Goal: Task Accomplishment & Management: Use online tool/utility

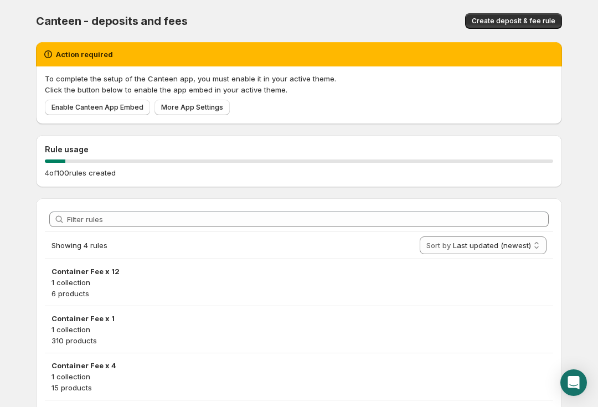
click at [128, 100] on link "Enable Canteen App Embed" at bounding box center [97, 108] width 105 height 16
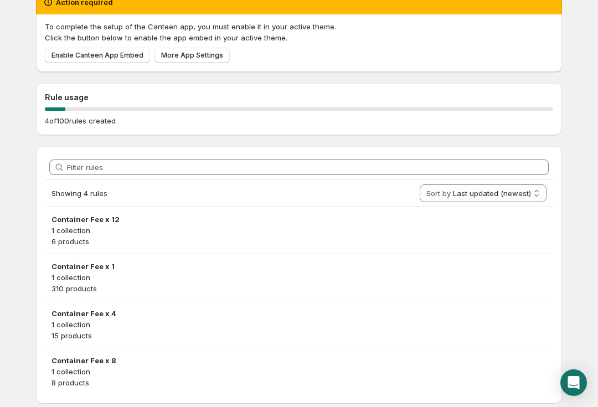
click at [391, 280] on p "1 collection" at bounding box center [299, 277] width 495 height 11
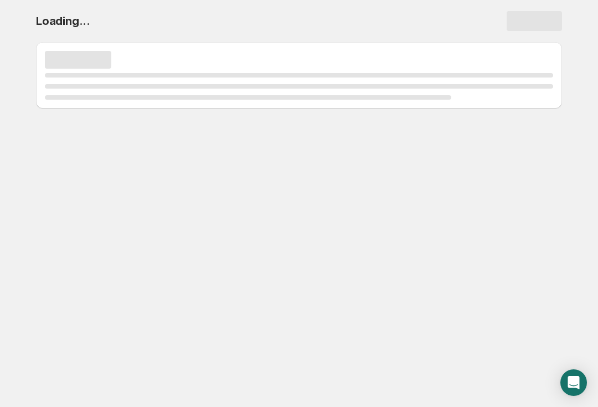
scroll to position [0, 0]
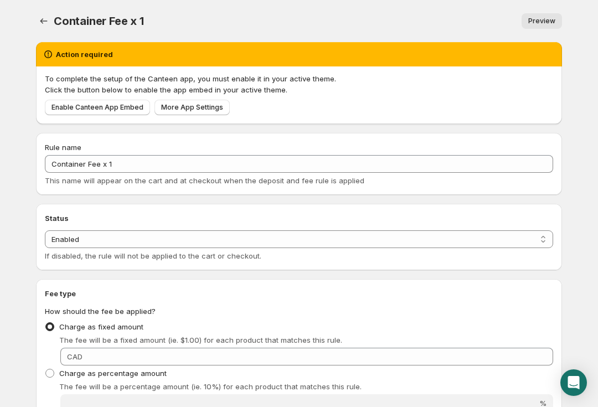
click at [119, 110] on span "Enable Canteen App Embed" at bounding box center [98, 107] width 92 height 9
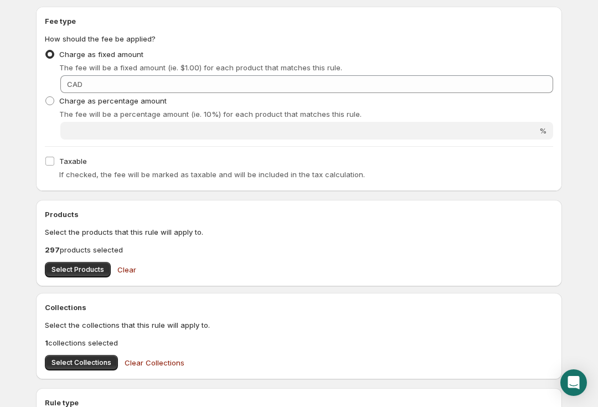
scroll to position [332, 0]
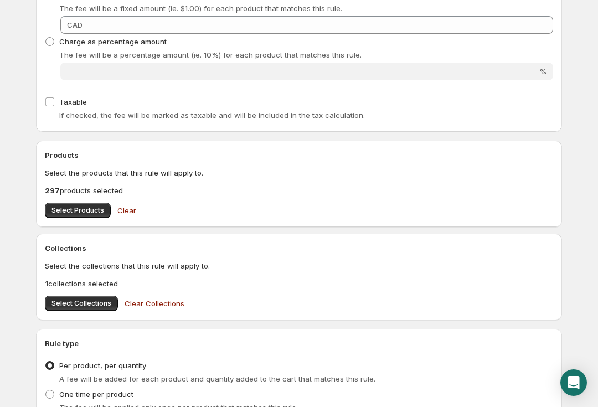
click at [59, 214] on span "Select Products" at bounding box center [78, 210] width 53 height 9
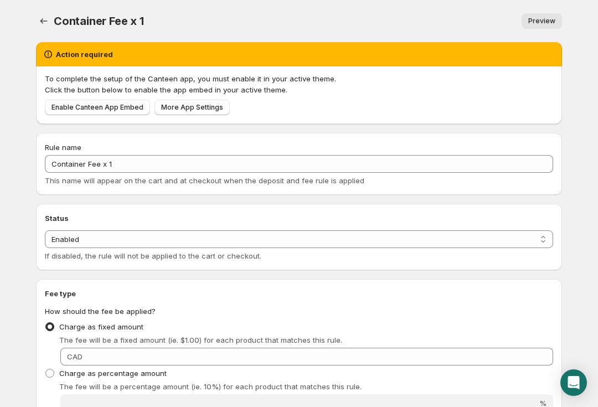
scroll to position [0, 0]
click at [127, 106] on span "Enable Canteen App Embed" at bounding box center [98, 107] width 92 height 9
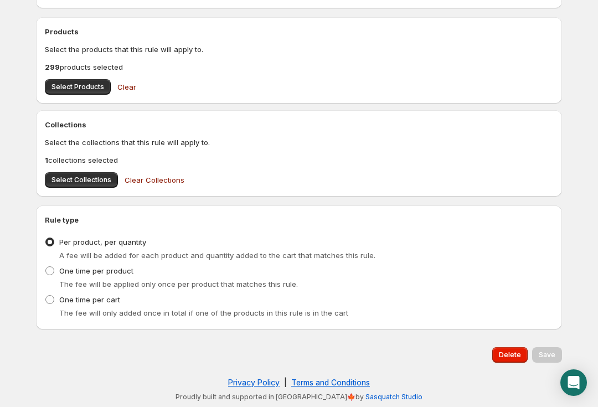
scroll to position [455, 0]
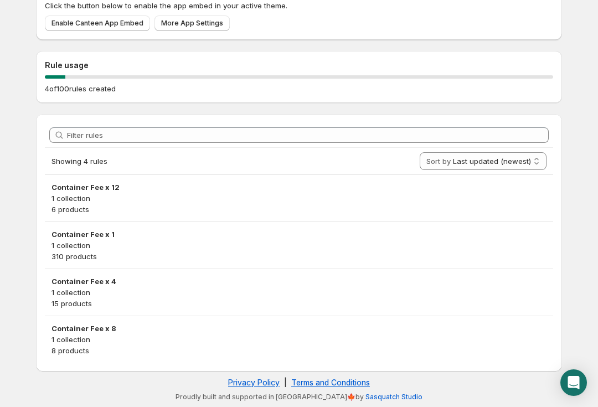
scroll to position [84, 0]
click at [403, 251] on p "310 products" at bounding box center [299, 256] width 495 height 11
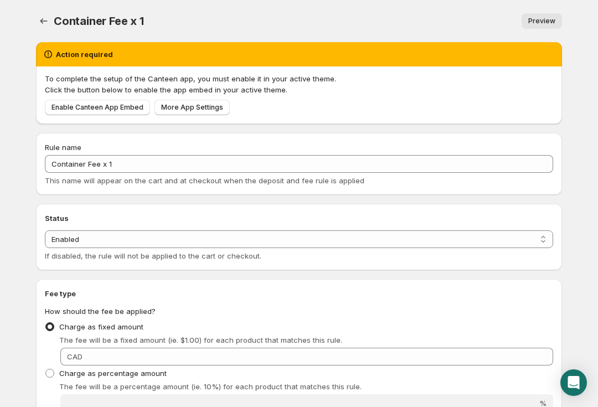
click at [125, 110] on span "Enable Canteen App Embed" at bounding box center [98, 107] width 92 height 9
